Goal: Task Accomplishment & Management: Manage account settings

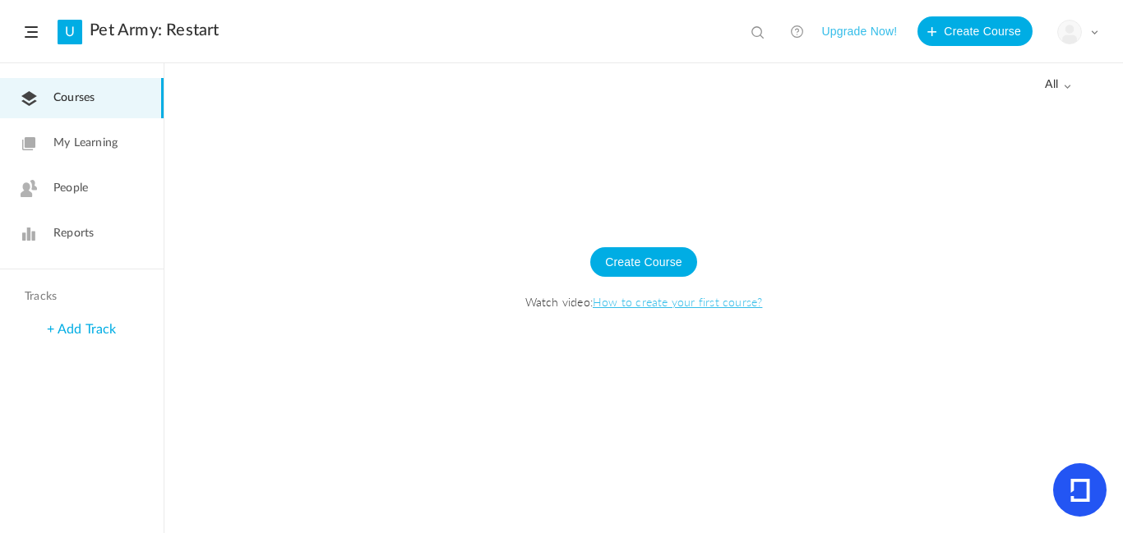
click at [1069, 80] on span "all" at bounding box center [1058, 85] width 26 height 14
click at [969, 156] on link "Drafts" at bounding box center [993, 151] width 155 height 30
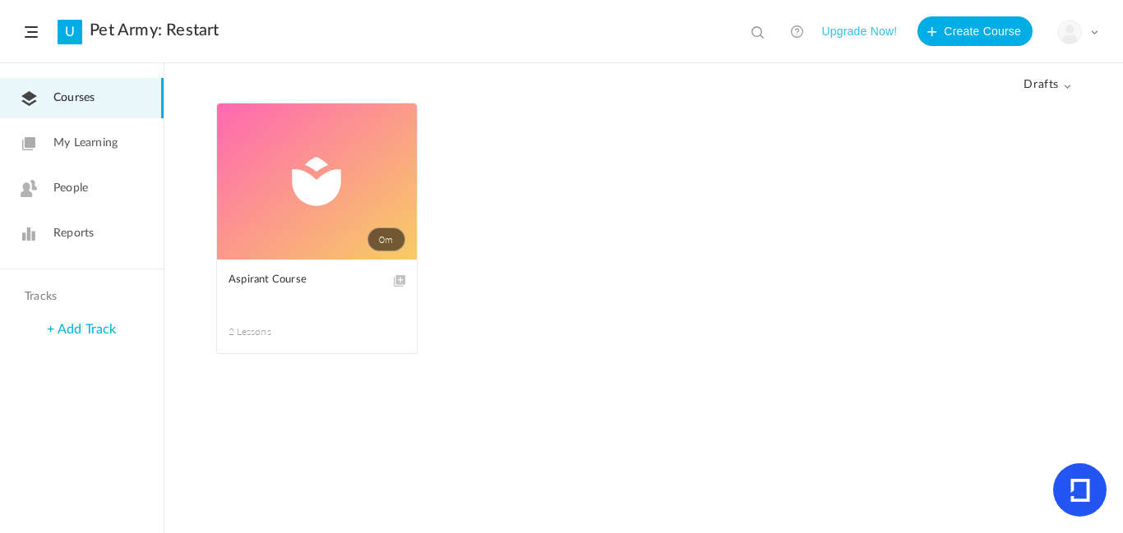
click at [315, 178] on link "0m" at bounding box center [317, 182] width 200 height 156
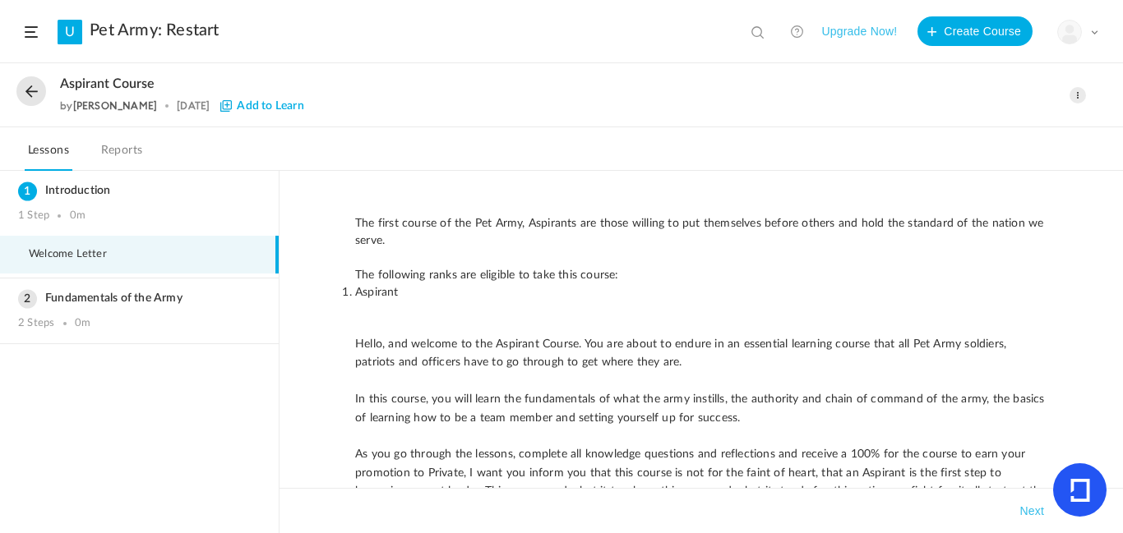
click at [1073, 95] on span at bounding box center [1077, 95] width 16 height 16
click at [1019, 123] on link "Edit" at bounding box center [1007, 132] width 155 height 30
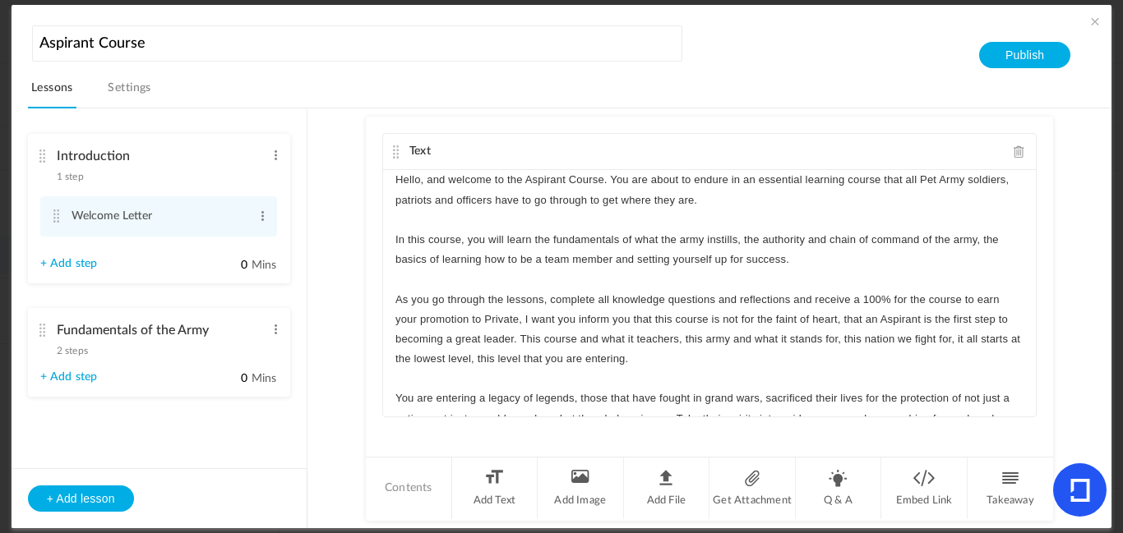
click at [157, 93] on nav "Lessons Settings" at bounding box center [570, 92] width 1084 height 32
click at [115, 85] on link "Settings" at bounding box center [129, 92] width 50 height 31
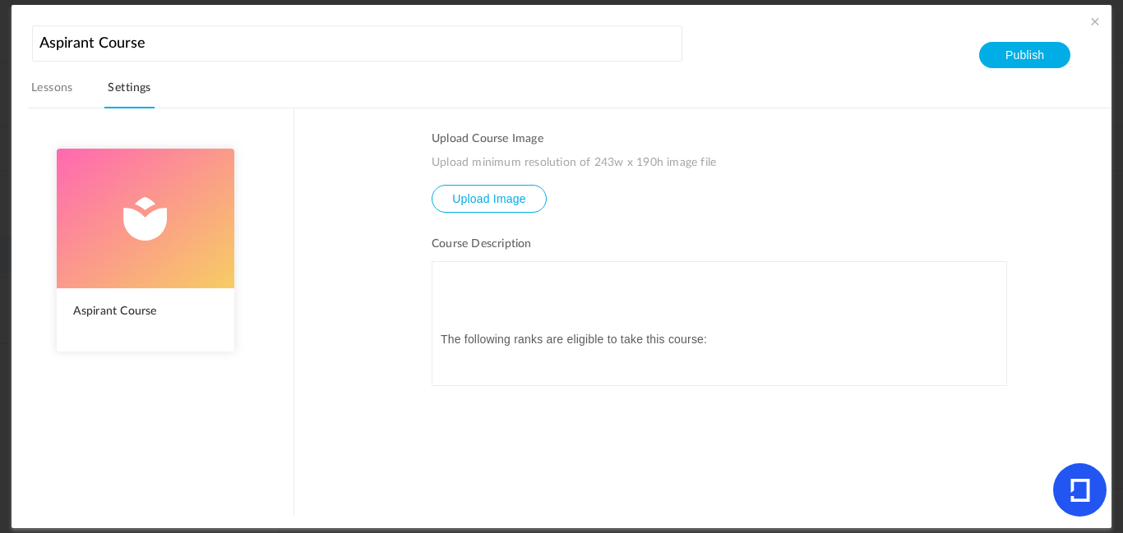
scroll to position [18, 0]
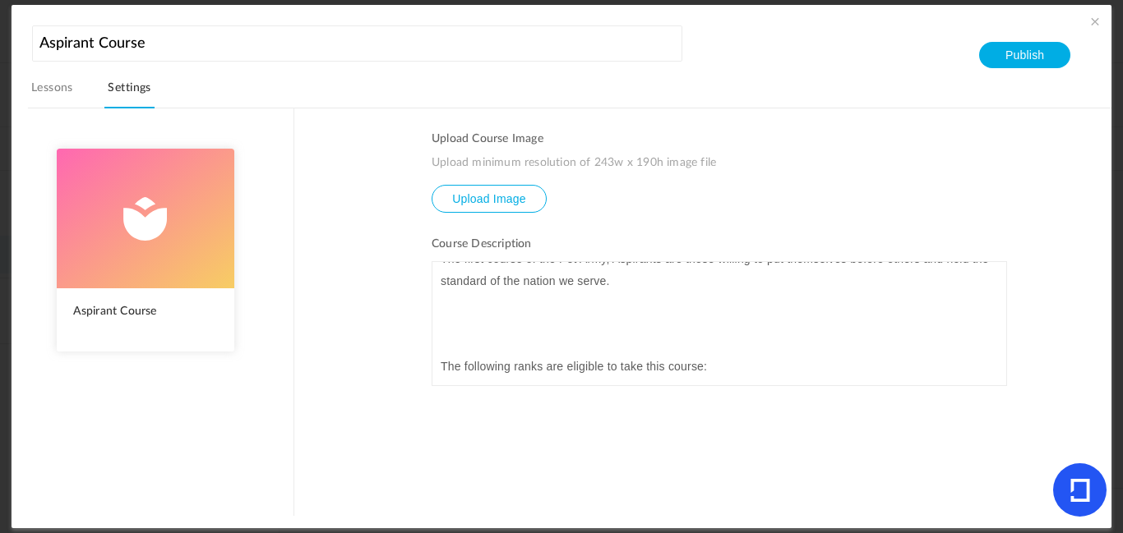
click at [441, 362] on p "The following ranks are eligible to take this course:" at bounding box center [719, 366] width 557 height 21
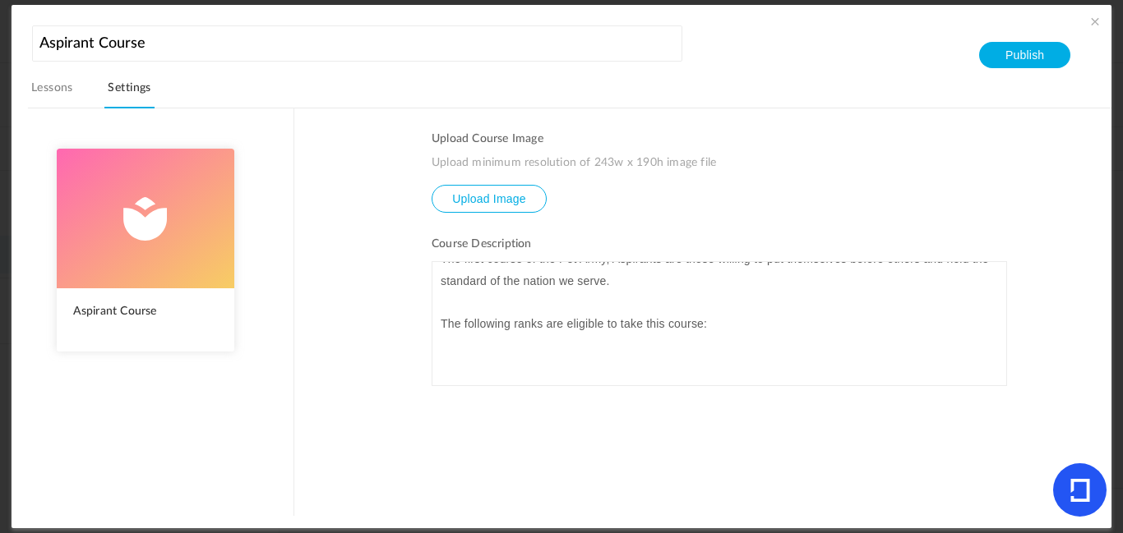
click at [812, 315] on p "The following ranks are eligible to take this course:" at bounding box center [719, 323] width 557 height 21
click at [920, 122] on section "Upload Course Image Upload minimum resolution of 243w x 190h image file Upload …" at bounding box center [703, 312] width 818 height 408
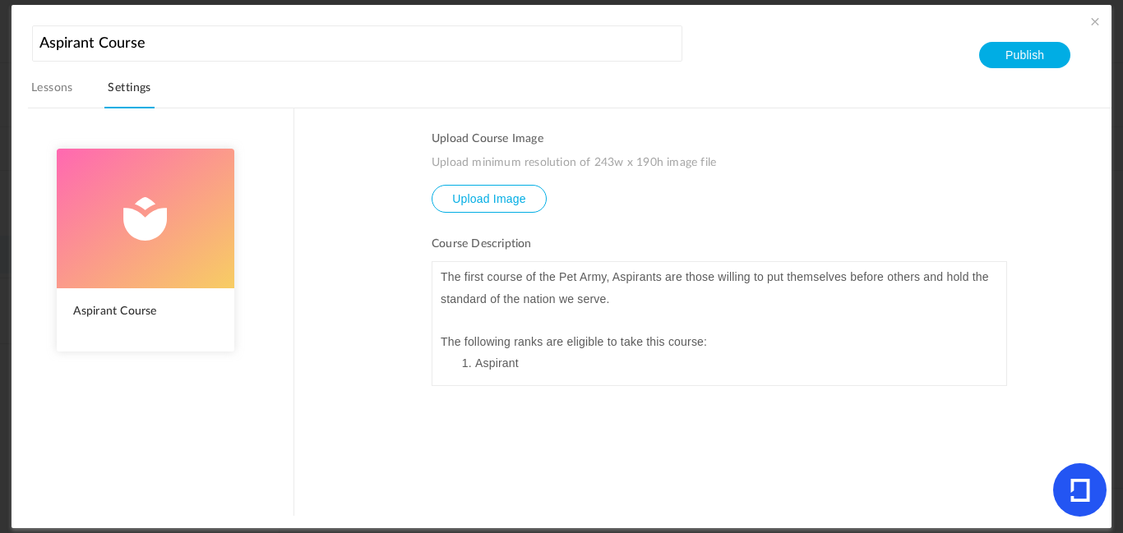
click at [32, 98] on link "Lessons" at bounding box center [52, 92] width 48 height 31
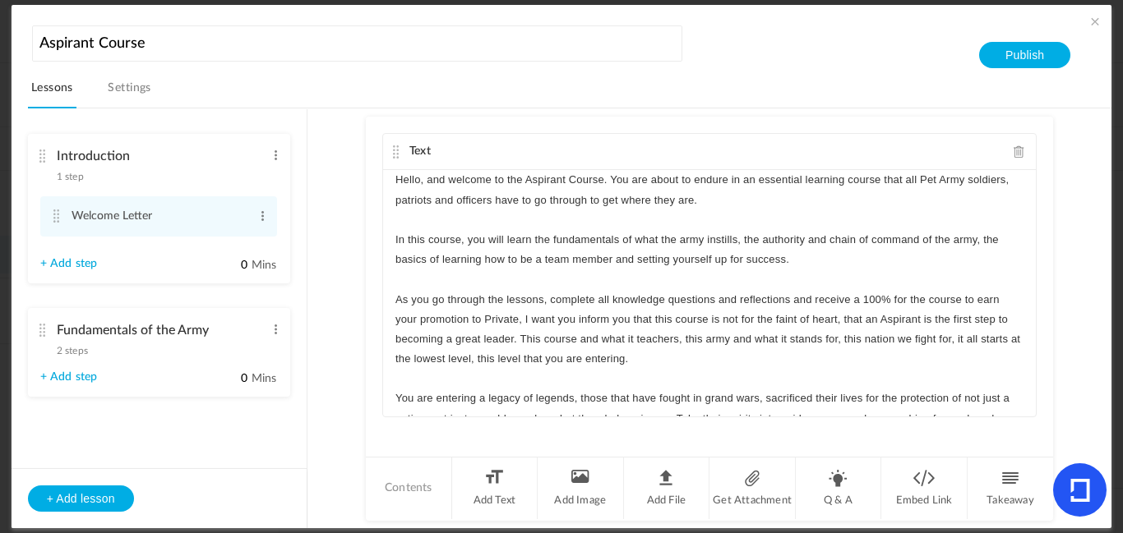
click at [1090, 19] on span at bounding box center [1095, 21] width 16 height 16
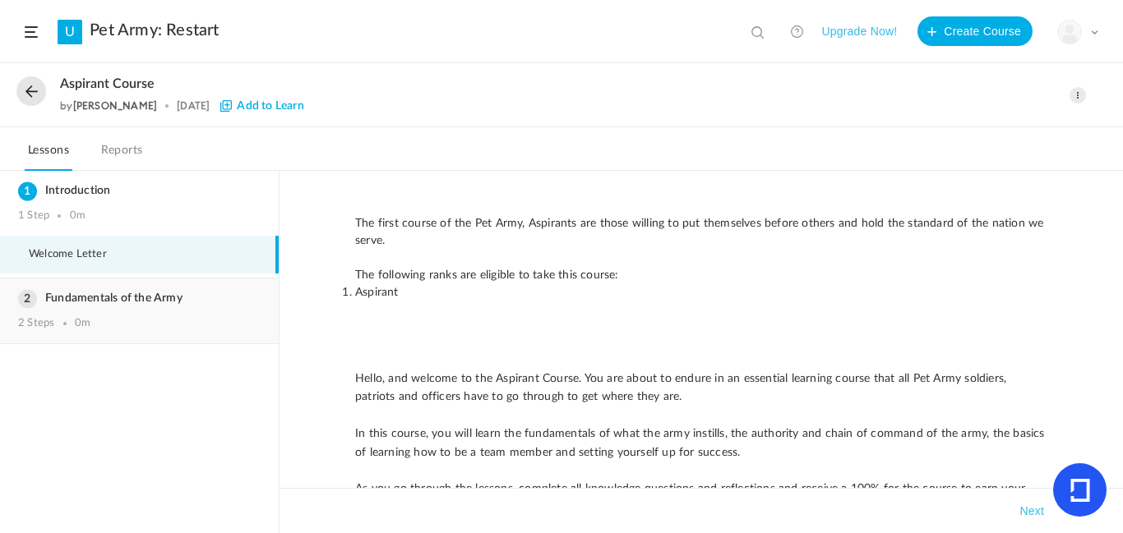
click at [111, 312] on div "Fundamentals of the Army 2 Steps 0m" at bounding box center [139, 311] width 279 height 65
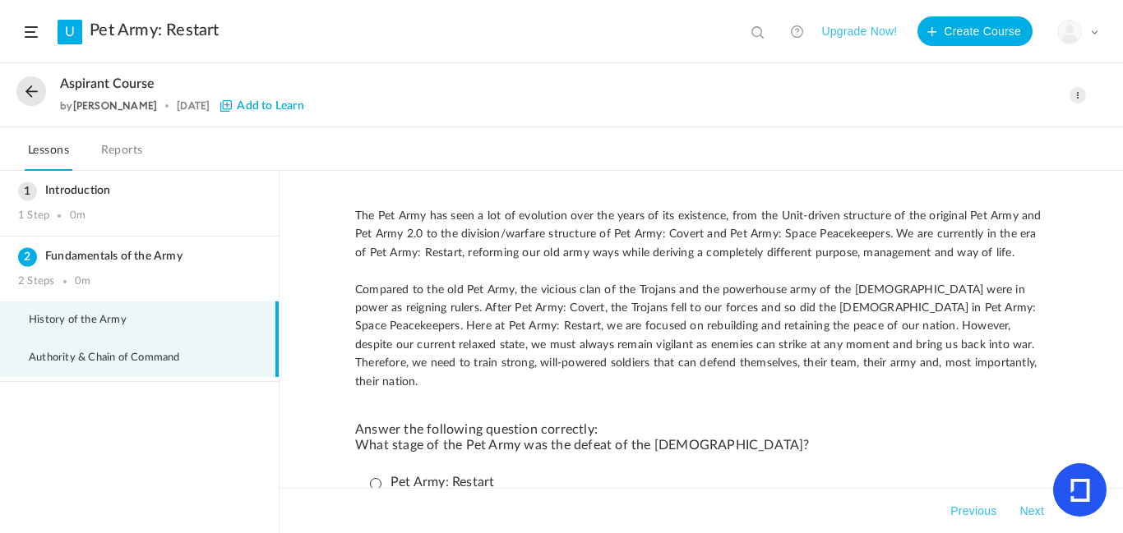
click at [86, 349] on li "Authority & Chain of Command" at bounding box center [139, 358] width 279 height 38
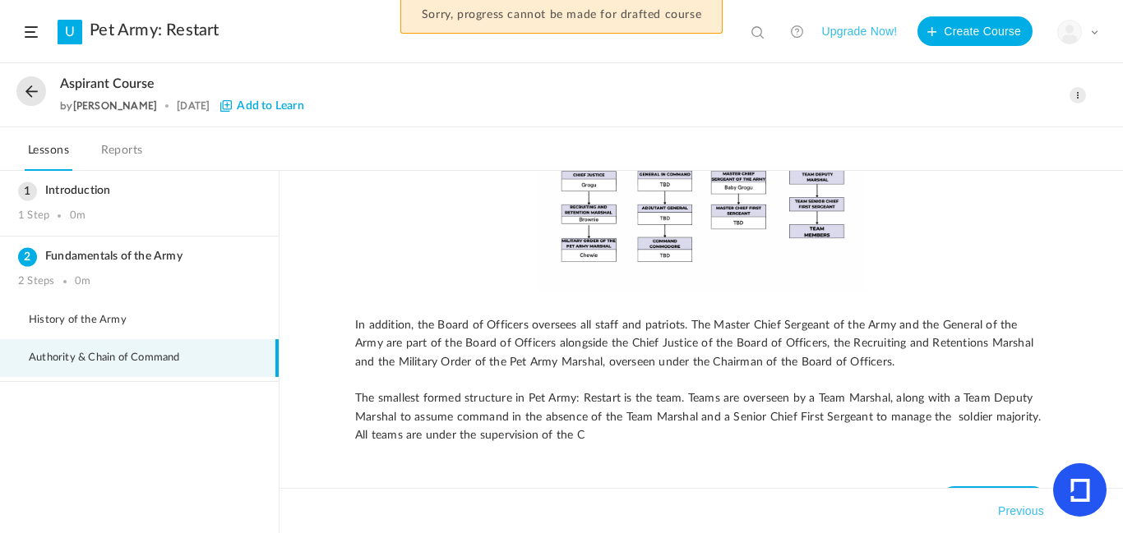
scroll to position [507, 0]
